Goal: Answer question/provide support: Share knowledge or assist other users

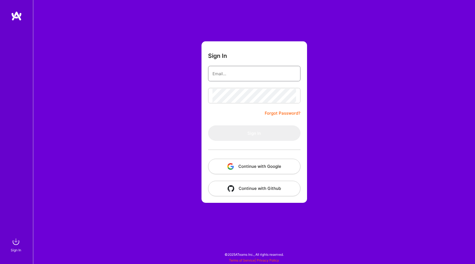
type input "luis@a.team"
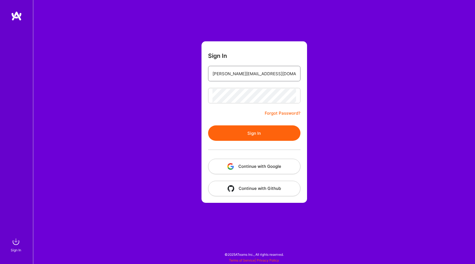
click at [267, 67] on input "luis@a.team" at bounding box center [255, 74] width 84 height 14
click at [262, 58] on form "Sign In luis@a.team Forgot Password? Sign In Continue with Google Continue with…" at bounding box center [255, 121] width 106 height 161
click at [242, 164] on button "Continue with Google" at bounding box center [254, 165] width 92 height 15
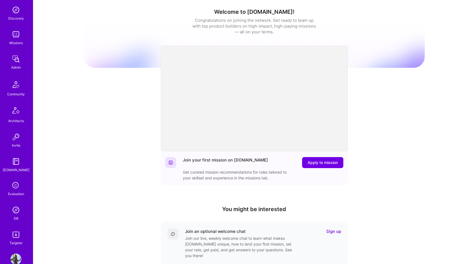
scroll to position [89, 0]
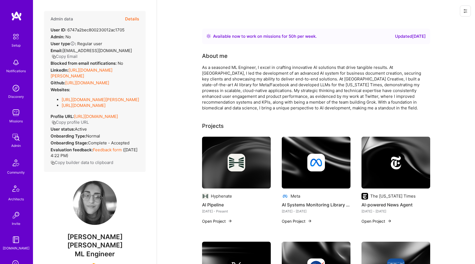
click at [135, 19] on button "Details" at bounding box center [132, 19] width 14 height 16
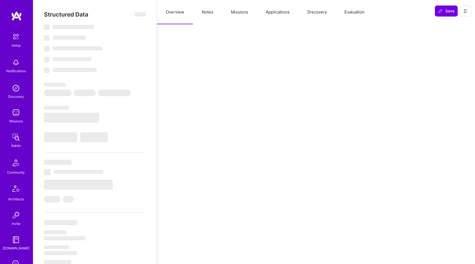
click at [356, 12] on button "Evaluation" at bounding box center [355, 12] width 38 height 24
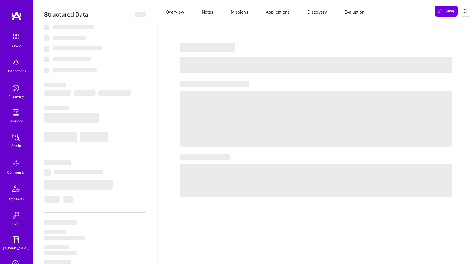
select select "Right Now"
select select "7"
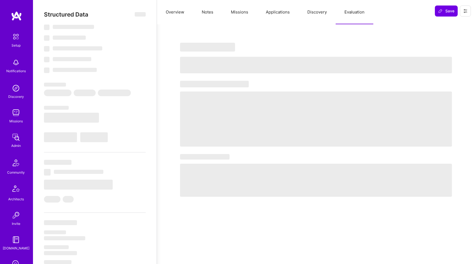
select select "US"
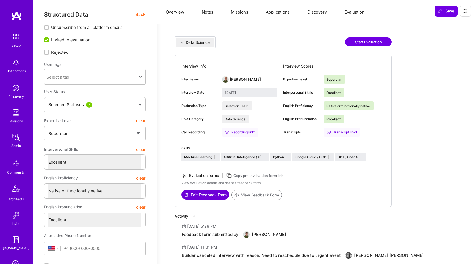
click at [215, 196] on button "Edit Feedback Form" at bounding box center [206, 195] width 48 height 10
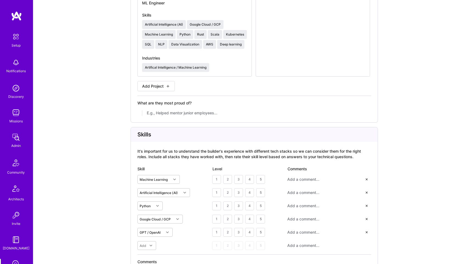
scroll to position [920, 0]
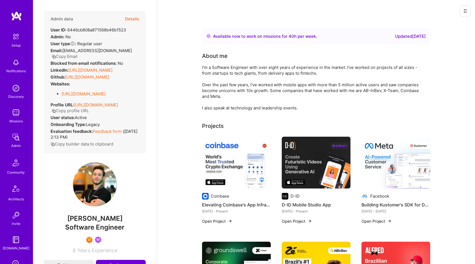
click at [135, 19] on button "Details" at bounding box center [132, 19] width 14 height 16
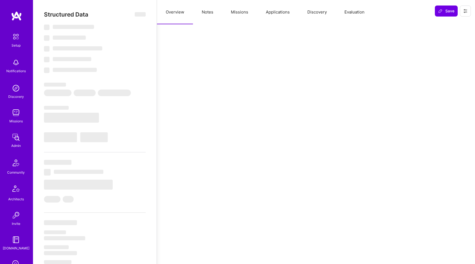
click at [350, 14] on button "Evaluation" at bounding box center [355, 12] width 38 height 24
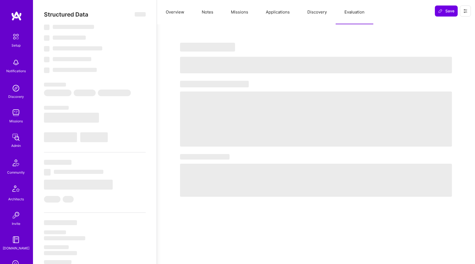
select select "Right Now"
select select "7"
select select "6"
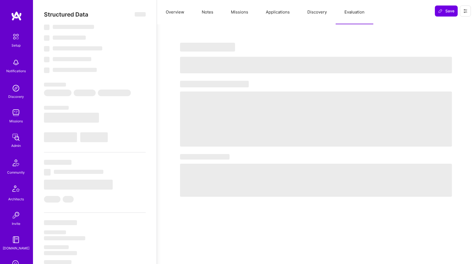
select select "BR"
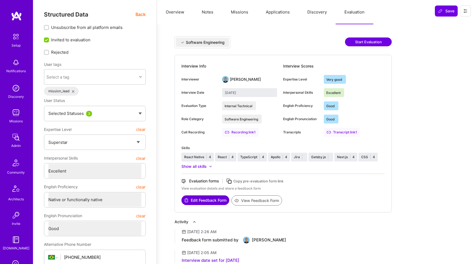
click at [208, 199] on button "Edit Feedback Form" at bounding box center [206, 200] width 48 height 10
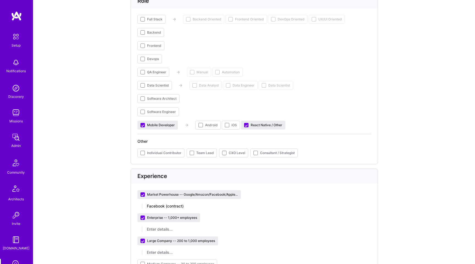
scroll to position [581, 0]
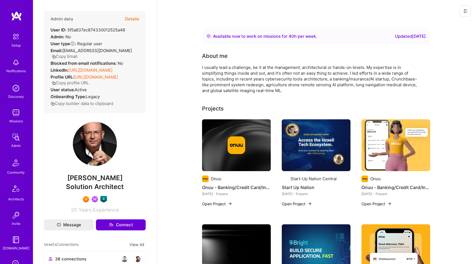
click at [133, 20] on button "Details" at bounding box center [132, 19] width 14 height 16
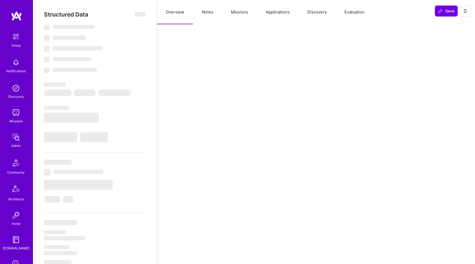
click at [359, 12] on button "Evaluation" at bounding box center [355, 12] width 38 height 24
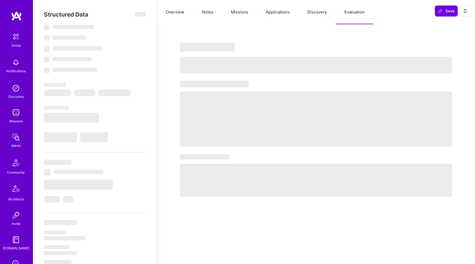
select select "Right Now"
select select "7"
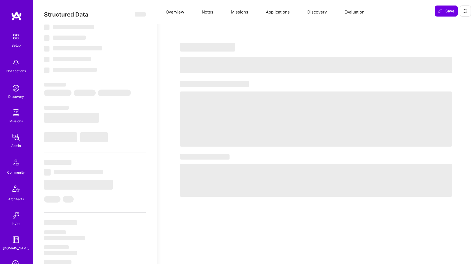
select select "CH"
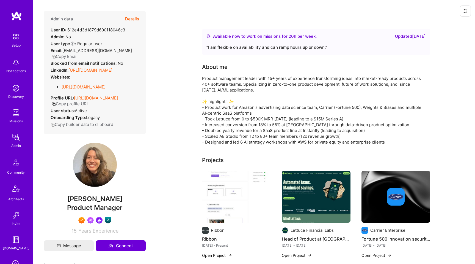
click at [134, 20] on button "Details" at bounding box center [132, 19] width 14 height 16
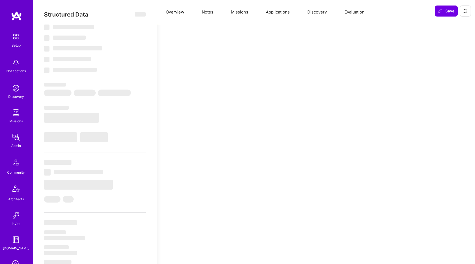
click at [352, 13] on button "Evaluation" at bounding box center [355, 12] width 38 height 24
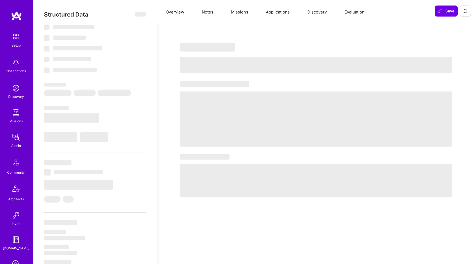
select select "Right Now"
select select "7"
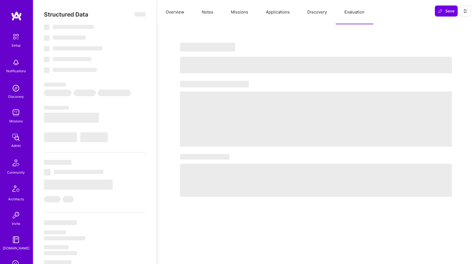
select select "US"
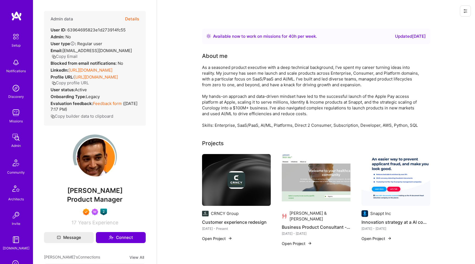
click at [133, 19] on button "Details" at bounding box center [132, 19] width 14 height 16
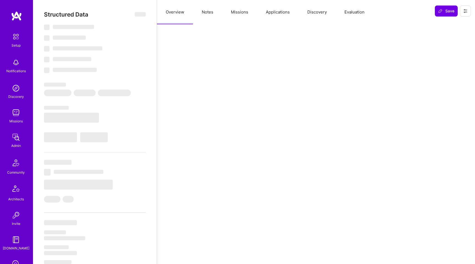
click at [348, 10] on button "Evaluation" at bounding box center [355, 12] width 38 height 24
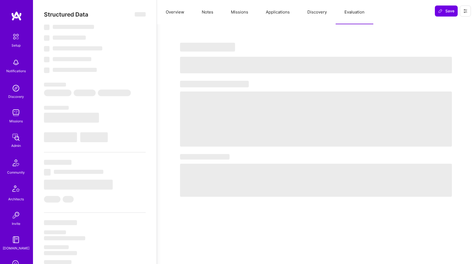
select select "Right Now"
select select "7"
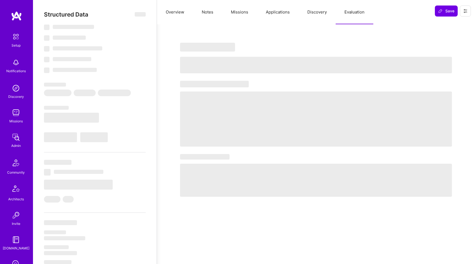
select select "US"
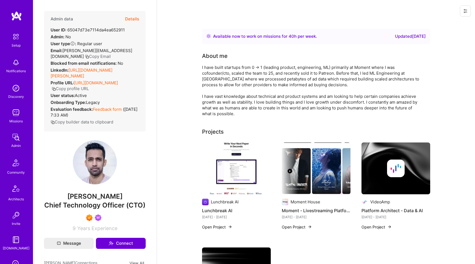
click at [138, 18] on button "Details" at bounding box center [132, 19] width 14 height 16
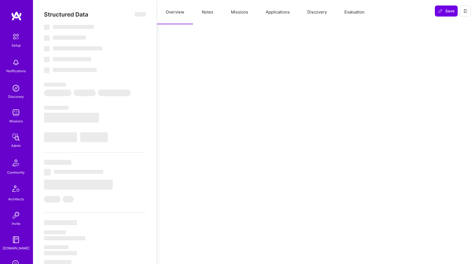
click at [349, 8] on button "Evaluation" at bounding box center [355, 12] width 38 height 24
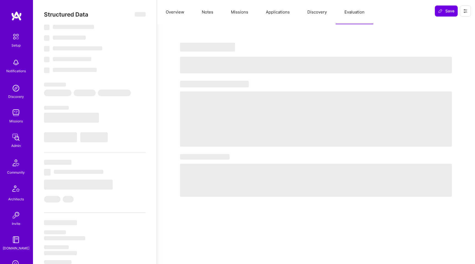
select select "Right Now"
select select "7"
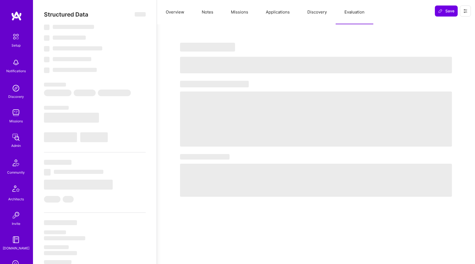
select select "US"
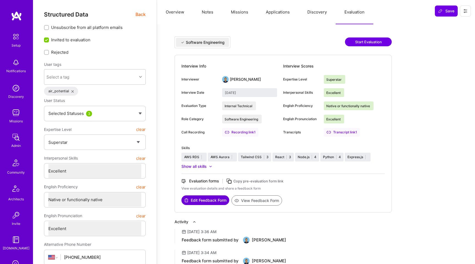
click at [214, 198] on button "Edit Feedback Form" at bounding box center [206, 200] width 48 height 10
click at [209, 200] on button "Edit Feedback Form" at bounding box center [206, 200] width 48 height 10
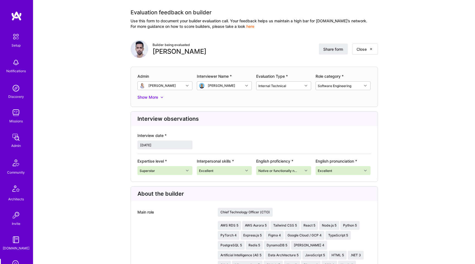
scroll to position [89, 0]
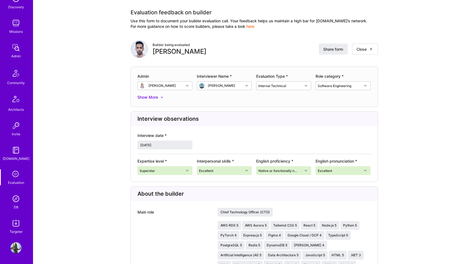
click at [16, 175] on icon at bounding box center [16, 174] width 10 height 10
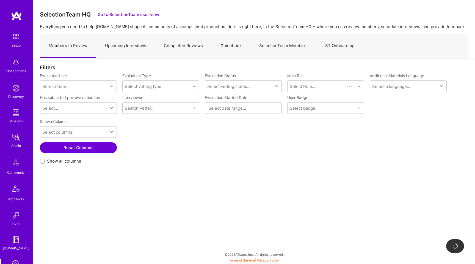
click at [195, 36] on link "Completed Reviews" at bounding box center [183, 46] width 57 height 24
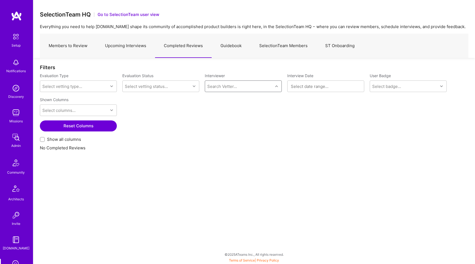
click at [81, 127] on button "Reset Columns" at bounding box center [78, 125] width 77 height 11
click at [86, 87] on div "Select vetting type..." at bounding box center [74, 86] width 68 height 11
click at [84, 100] on div "Selection Team" at bounding box center [78, 100] width 77 height 10
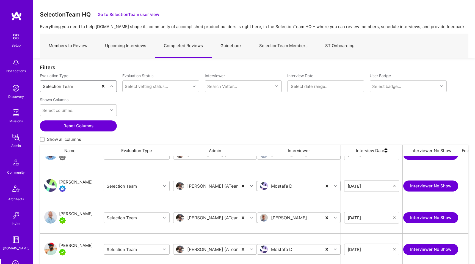
scroll to position [283, 0]
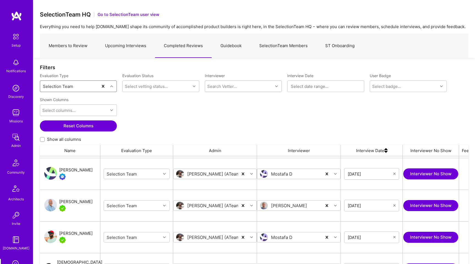
click at [51, 204] on img "grid" at bounding box center [50, 204] width 13 height 13
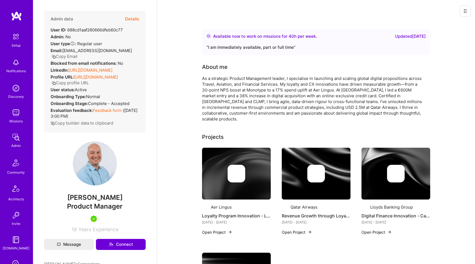
click at [132, 20] on button "Details" at bounding box center [132, 19] width 14 height 16
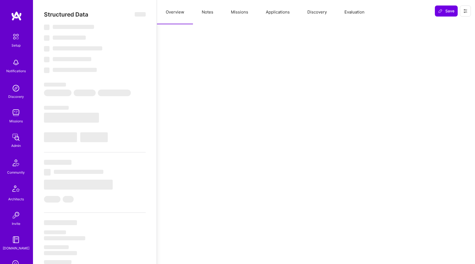
click at [354, 15] on button "Evaluation" at bounding box center [355, 12] width 38 height 24
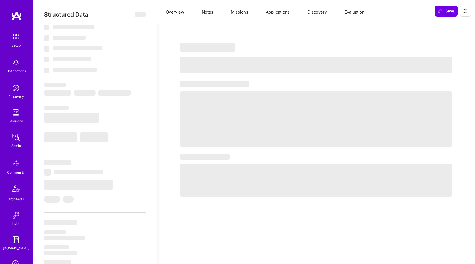
select select "Right Now"
select select "5"
select select "7"
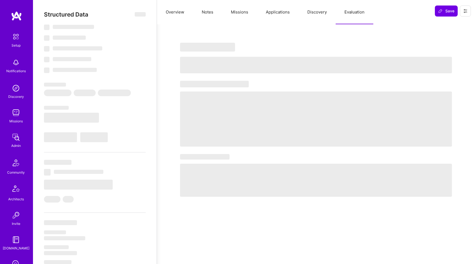
select select "US"
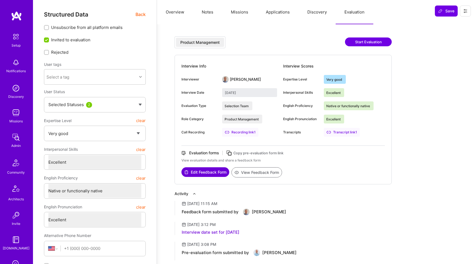
click at [204, 170] on button "Edit Feedback Form" at bounding box center [206, 172] width 48 height 10
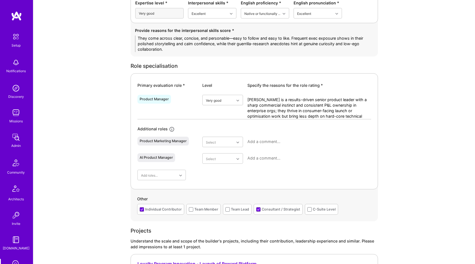
scroll to position [214, 0]
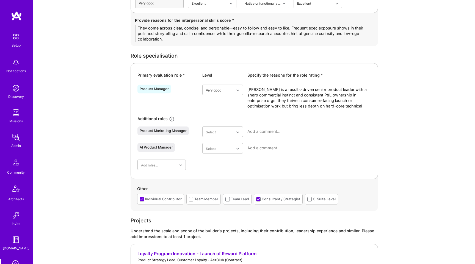
click at [165, 74] on div "Primary evaluation role *" at bounding box center [168, 75] width 61 height 6
copy div "Primary evaluation role *"
